Goal: Communication & Community: Participate in discussion

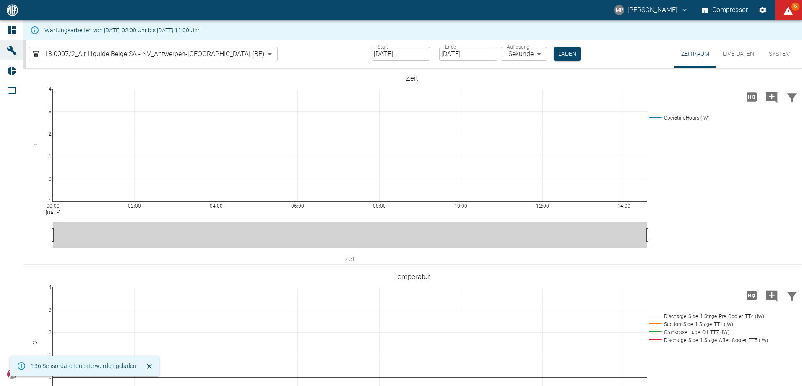
click at [219, 56] on body "MP [PERSON_NAME] Compressor 78 Dashboard Maschinen Reports Kommentare powered b…" at bounding box center [401, 193] width 802 height 386
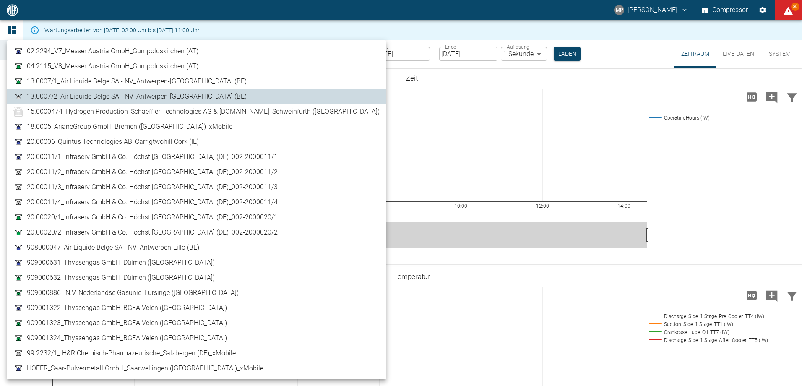
click at [172, 217] on span "20.00020/1_Infraserv GmbH & Co. Höchst [GEOGRAPHIC_DATA] (DE)_002-2000020/1" at bounding box center [152, 217] width 251 height 10
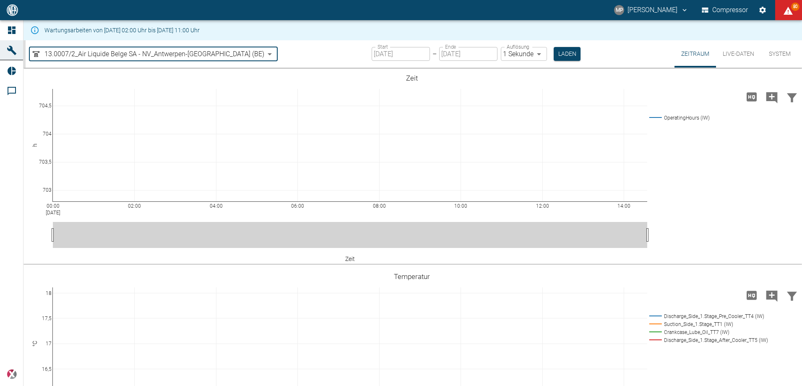
type input "922cb54b-5a94-4e02-915d-f22678aae9da"
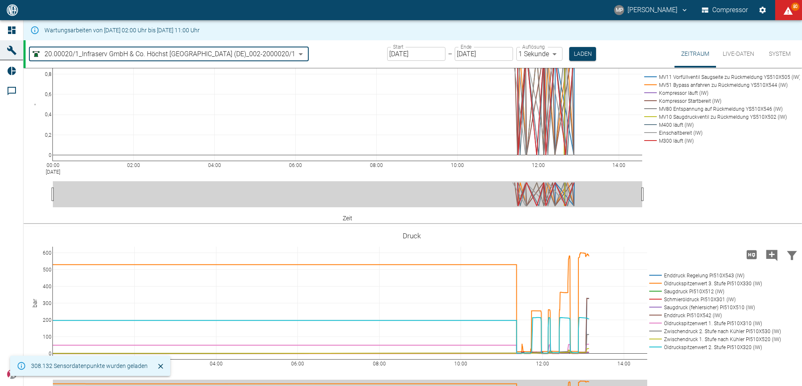
scroll to position [294, 0]
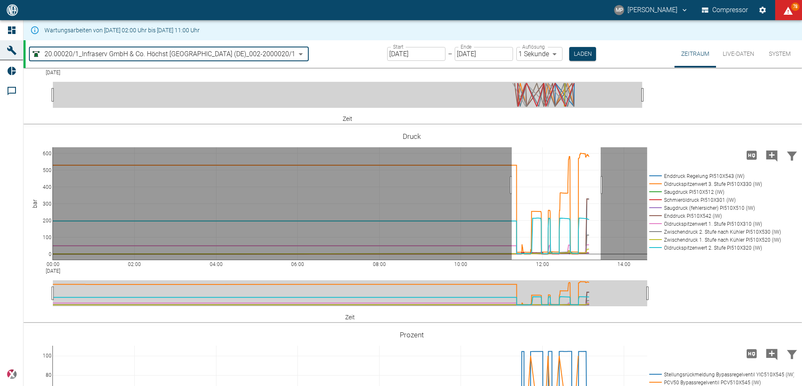
drag, startPoint x: 512, startPoint y: 230, endPoint x: 601, endPoint y: 237, distance: 89.2
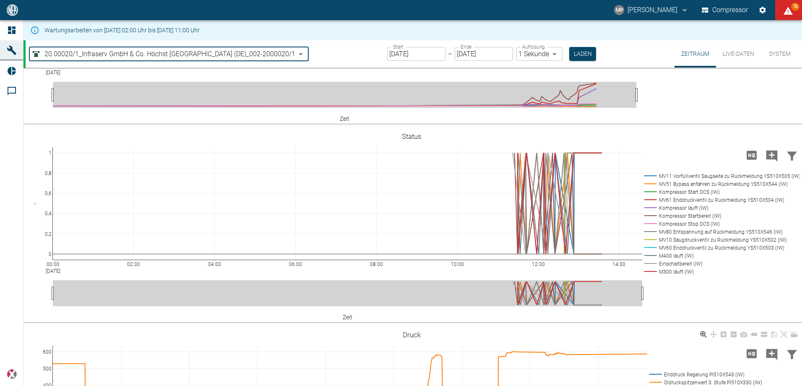
scroll to position [492, 0]
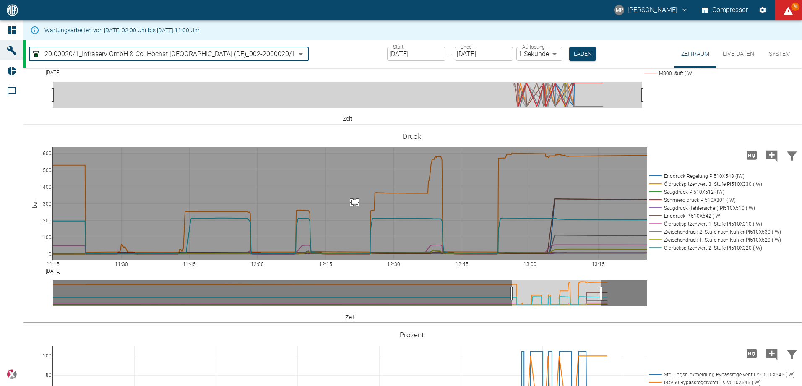
drag, startPoint x: 358, startPoint y: 249, endPoint x: 352, endPoint y: 245, distance: 7.6
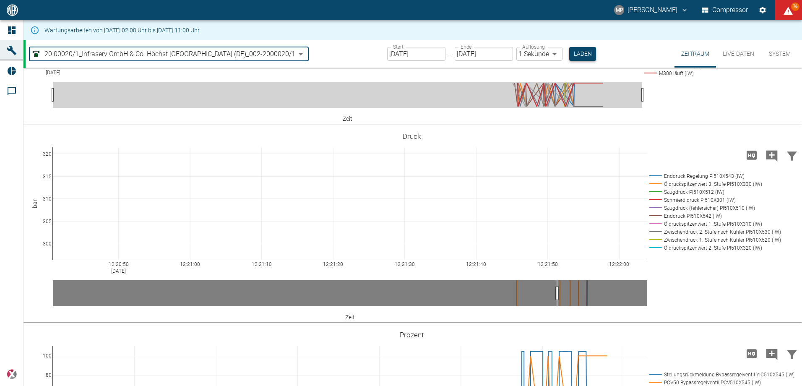
click at [586, 56] on button "Laden" at bounding box center [582, 54] width 27 height 14
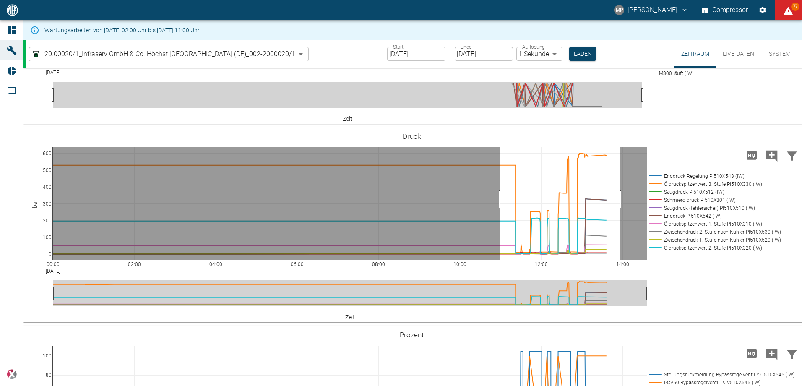
drag, startPoint x: 501, startPoint y: 244, endPoint x: 620, endPoint y: 245, distance: 119.2
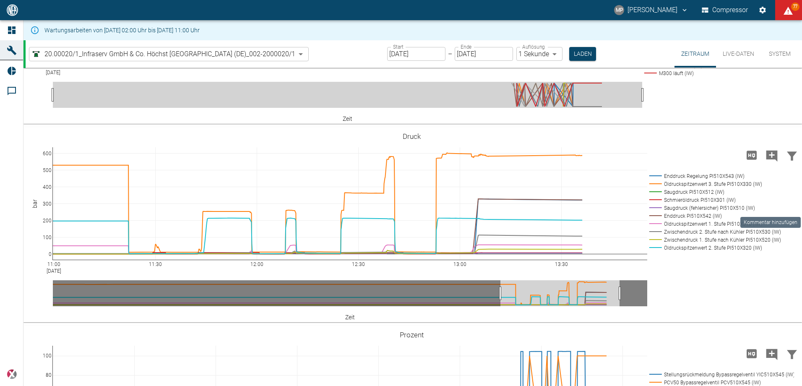
click at [775, 162] on icon "Kommentar hinzufügen" at bounding box center [772, 156] width 11 height 11
click at [712, 163] on button "Weiter" at bounding box center [724, 156] width 34 height 16
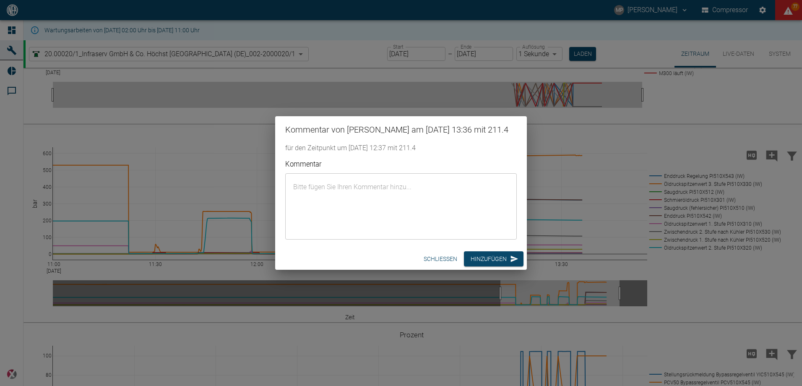
click at [483, 180] on div "x ​" at bounding box center [401, 206] width 232 height 66
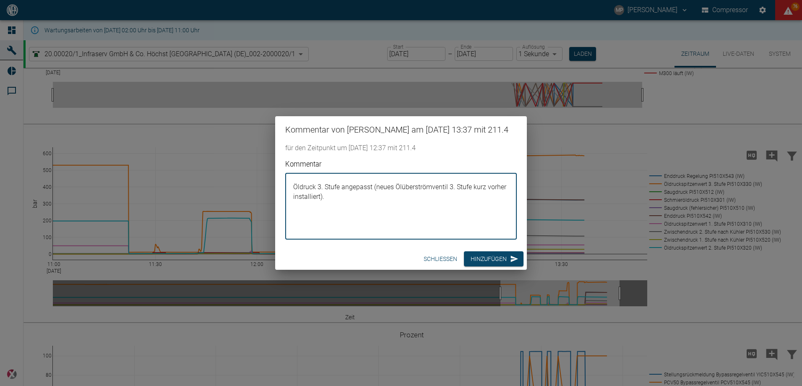
drag, startPoint x: 372, startPoint y: 188, endPoint x: 259, endPoint y: 174, distance: 114.2
click at [259, 174] on div "Kommentar von [PERSON_NAME] am [DATE] 13:37 mit 211.4 für den Zeitpunkt um [DAT…" at bounding box center [401, 193] width 802 height 386
click at [381, 204] on textarea "Öldruck 3. Stufe angepasst (neues Ölüberströmventil 3. Stufe kurz vorher instal…" at bounding box center [401, 206] width 220 height 52
drag, startPoint x: 371, startPoint y: 186, endPoint x: 292, endPoint y: 182, distance: 79.0
click at [292, 182] on textarea "Öldruck 3. Stufe angepasst (neues Ölüberströmventil 3. Stufe kurz vorher instal…" at bounding box center [401, 206] width 220 height 52
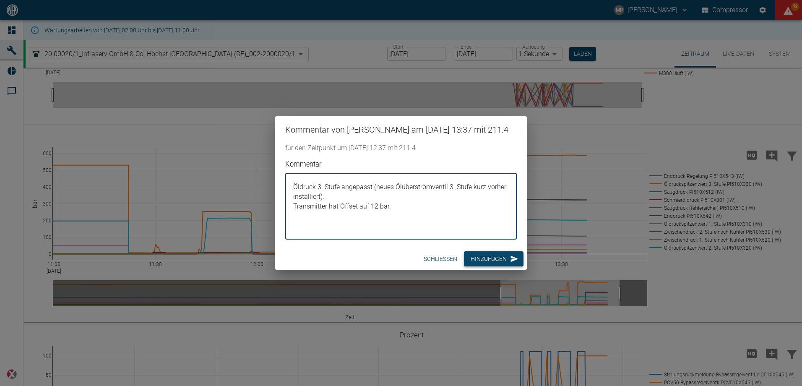
type textarea "Öldruck 3. Stufe angepasst (neues Ölüberströmventil 3. Stufe kurz vorher instal…"
click at [478, 261] on button "Hinzufügen" at bounding box center [494, 259] width 60 height 16
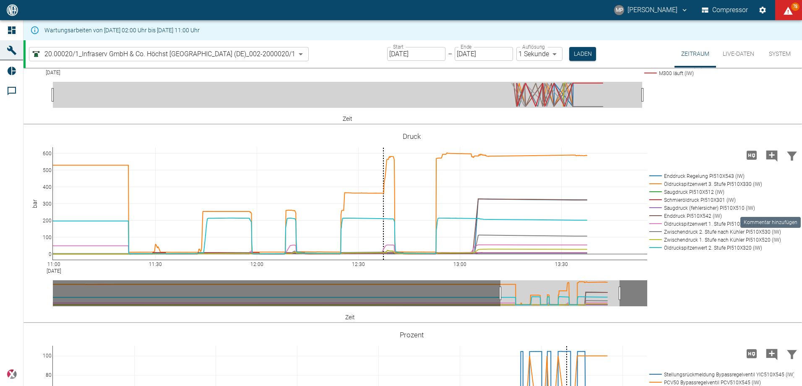
click at [771, 162] on icon "Kommentar hinzufügen" at bounding box center [772, 156] width 11 height 11
click at [721, 163] on button "Weiter" at bounding box center [724, 156] width 34 height 16
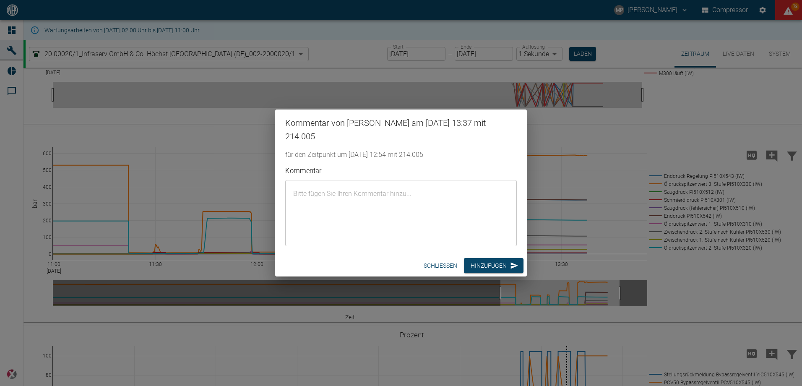
click at [419, 213] on textarea "Kommentar" at bounding box center [401, 213] width 220 height 52
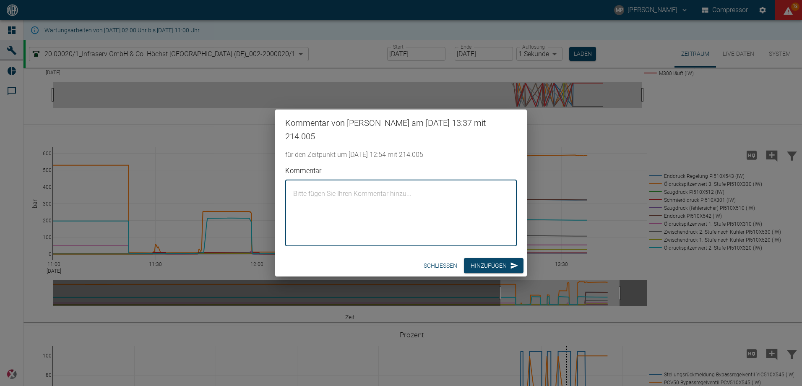
paste textarea "Öldruck 3. Stufe angepasst"
type textarea "Öldruck 3. Stufe angepasst"
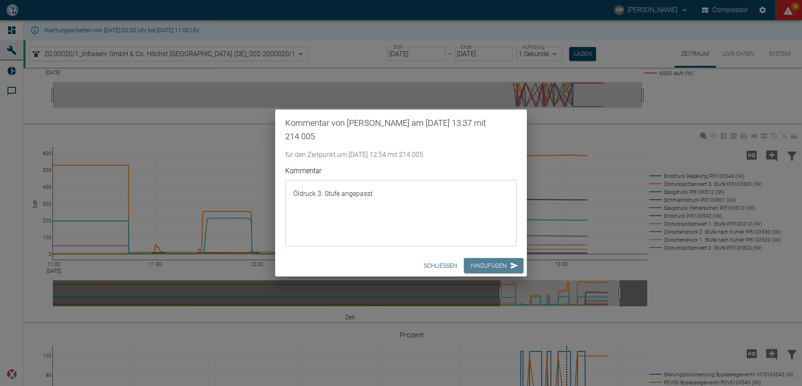
click at [495, 266] on button "Hinzufügen" at bounding box center [494, 266] width 60 height 16
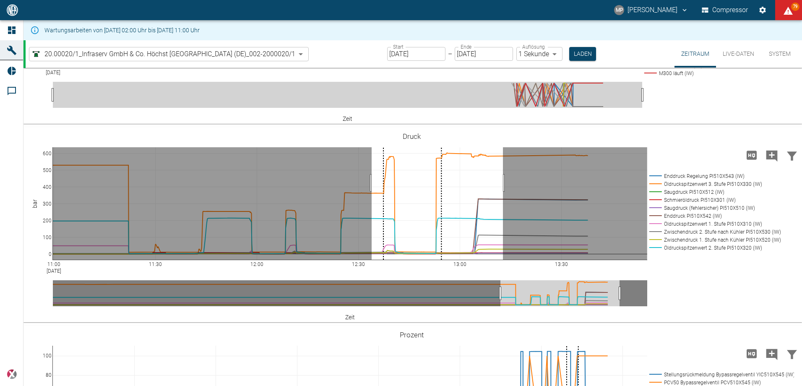
drag, startPoint x: 372, startPoint y: 228, endPoint x: 503, endPoint y: 227, distance: 131.3
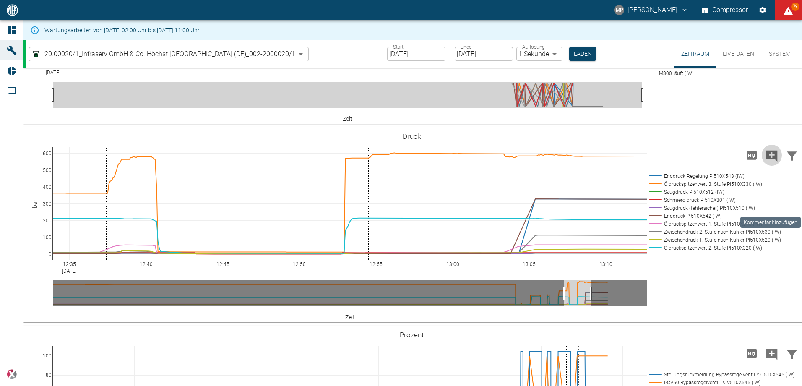
click at [767, 162] on icon "Kommentar hinzufügen" at bounding box center [772, 156] width 11 height 11
click at [712, 163] on button "Weiter" at bounding box center [724, 156] width 34 height 16
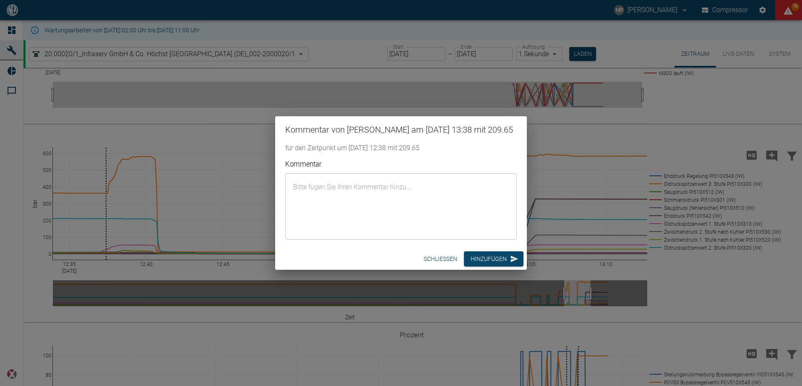
click at [407, 187] on textarea "Kommentar" at bounding box center [401, 206] width 220 height 52
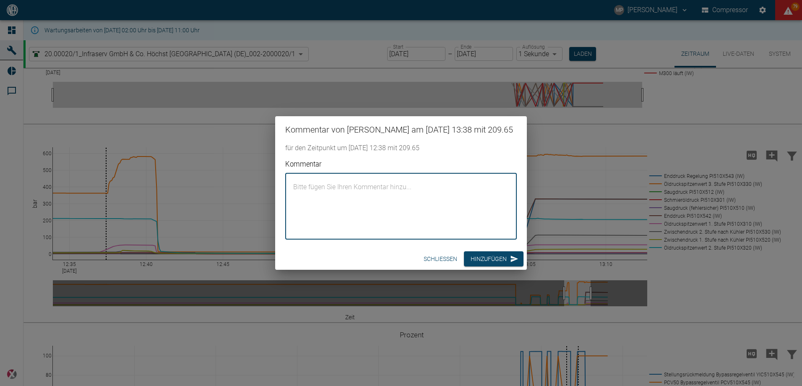
paste textarea "Öldruck 3. Stufe angepasst"
drag, startPoint x: 404, startPoint y: 206, endPoint x: 226, endPoint y: 182, distance: 179.2
click at [226, 182] on div "Kommentar von [PERSON_NAME] am [DATE] 13:38 mit 209.65 für den Zeitpunkt um [DA…" at bounding box center [401, 193] width 802 height 386
type textarea "Öldruck 3. Stufe angepasst."
click at [488, 267] on button "Hinzufügen" at bounding box center [494, 259] width 60 height 16
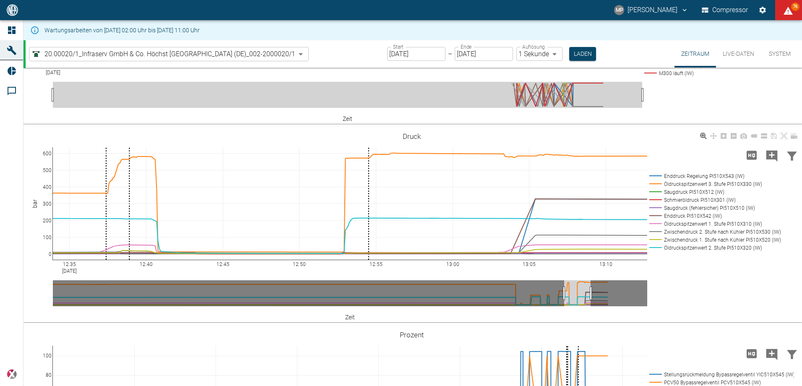
click at [773, 162] on icon "Kommentar hinzufügen" at bounding box center [772, 156] width 11 height 11
click at [718, 163] on button "Weiter" at bounding box center [724, 156] width 34 height 16
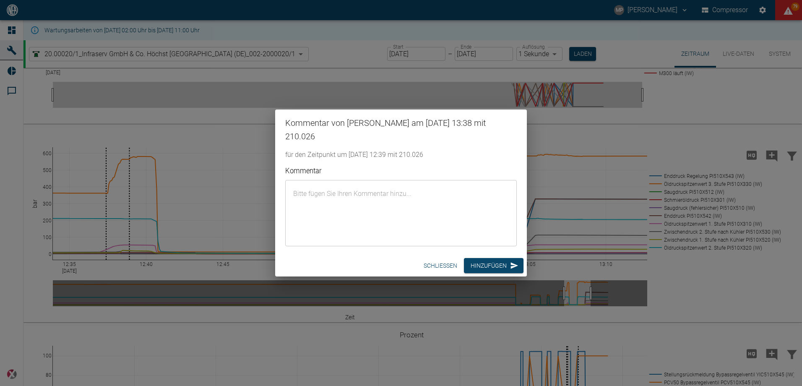
click at [425, 230] on textarea "Kommentar" at bounding box center [401, 213] width 220 height 52
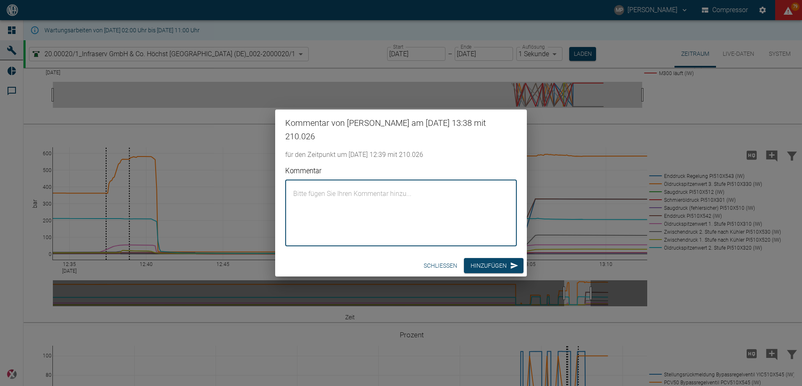
paste textarea "Öldruck 3. Stufe angepasst."
type textarea "Öldruck 3. Stufe angepasst."
click at [478, 264] on button "Hinzufügen" at bounding box center [494, 266] width 60 height 16
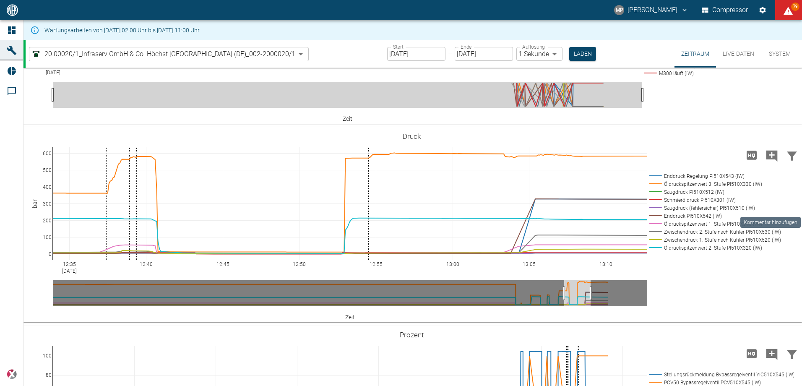
click at [767, 162] on icon "Kommentar hinzufügen" at bounding box center [772, 156] width 11 height 11
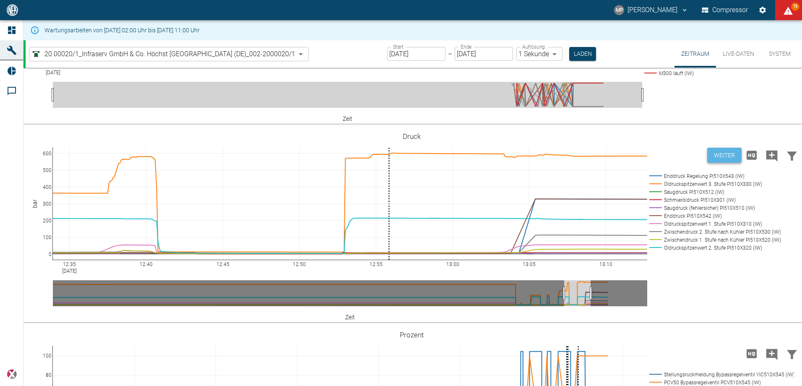
click at [717, 163] on button "Weiter" at bounding box center [724, 156] width 34 height 16
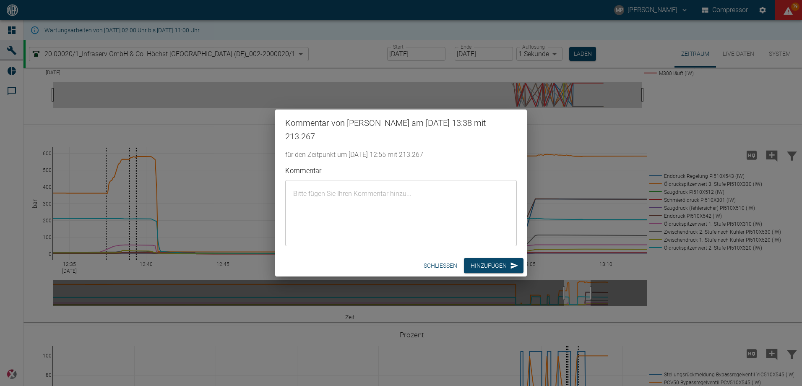
click at [431, 223] on textarea "Kommentar" at bounding box center [401, 213] width 220 height 52
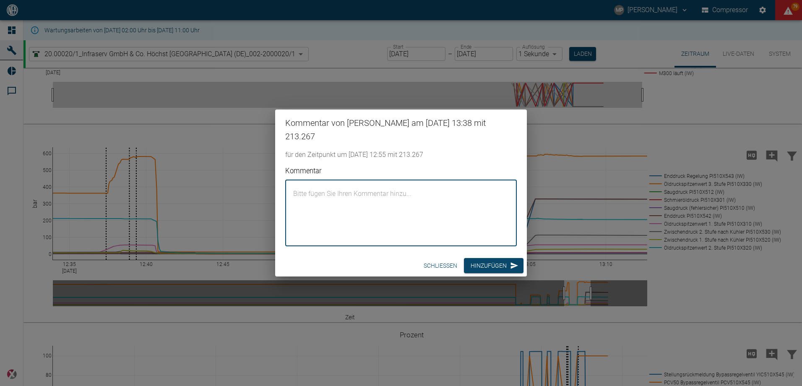
paste textarea "Öldruck 3. Stufe angepasst."
type textarea "Öldruck 3. Stufe angepasst."
click at [491, 264] on button "Hinzufügen" at bounding box center [494, 266] width 60 height 16
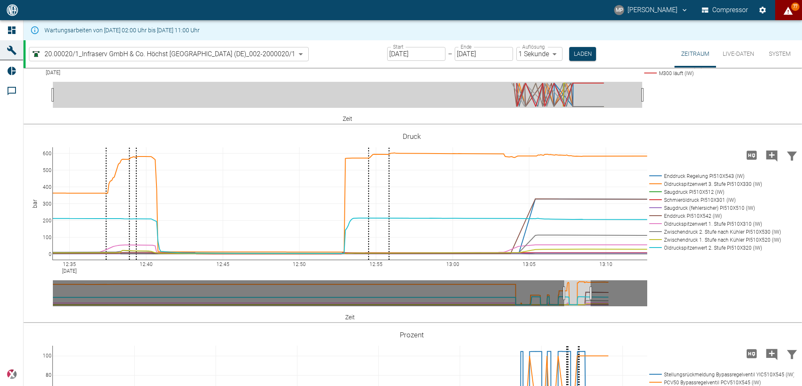
click at [782, 10] on button "77" at bounding box center [788, 10] width 27 height 20
